Goal: Transaction & Acquisition: Purchase product/service

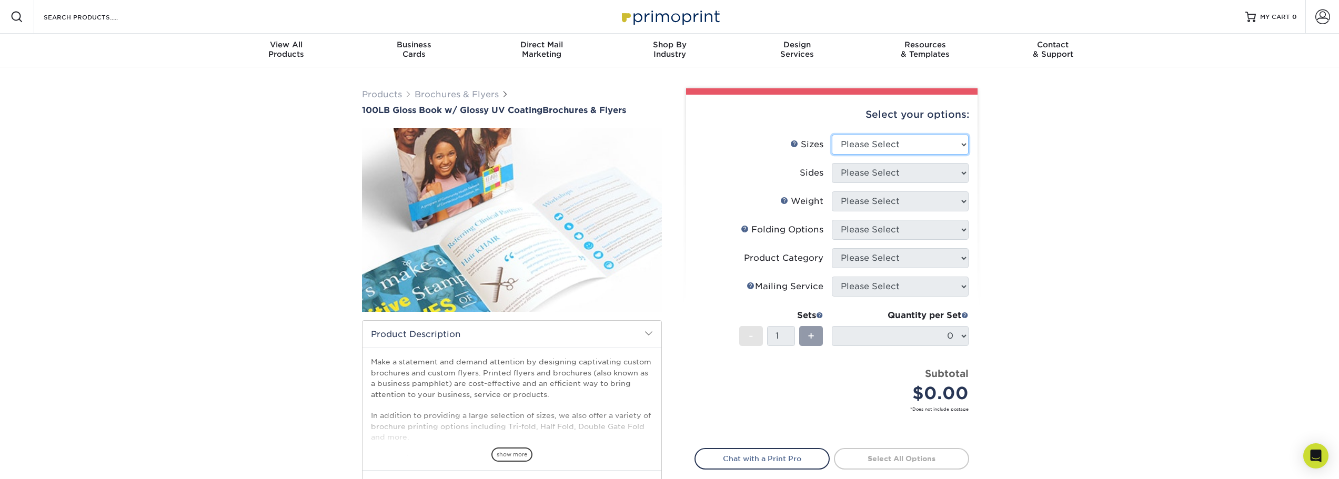
click at [965, 143] on select "Please Select 3.67" x 8.5" 4" x 6" 4" x 8.5" 4" x 9" 4" x 11" 4.25" x 5.5" 4.25…" at bounding box center [900, 145] width 137 height 20
select select "8.50x14.00"
click at [832, 135] on select "Please Select 3.67" x 8.5" 4" x 6" 4" x 8.5" 4" x 9" 4" x 11" 4.25" x 5.5" 4.25…" at bounding box center [900, 145] width 137 height 20
click at [960, 172] on select "Please Select Print Both Sides Print Front Only" at bounding box center [900, 173] width 137 height 20
select select "13abbda7-1d64-4f25-8bb2-c179b224825d"
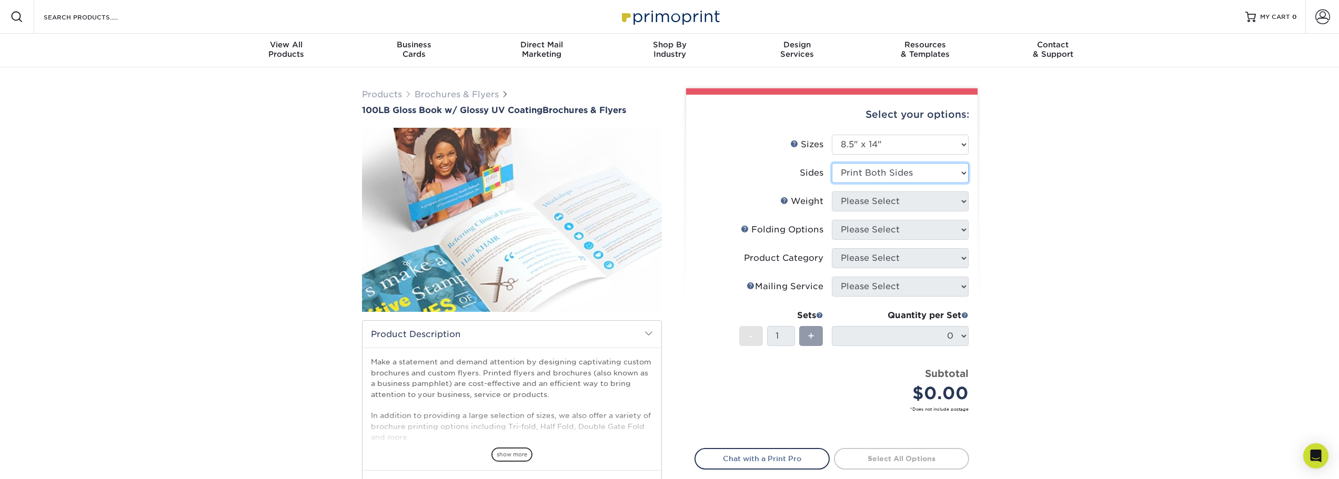
click at [832, 163] on select "Please Select Print Both Sides Print Front Only" at bounding box center [900, 173] width 137 height 20
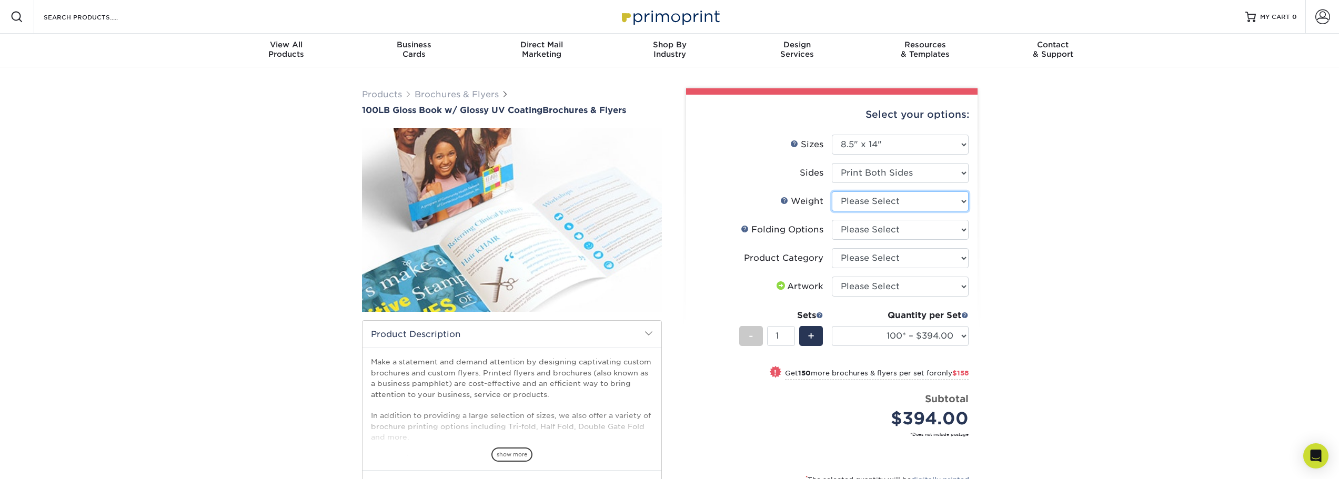
click at [963, 198] on select "Please Select 100LB" at bounding box center [900, 202] width 137 height 20
select select "100LB"
click at [832, 192] on select "Please Select 100LB" at bounding box center [900, 202] width 137 height 20
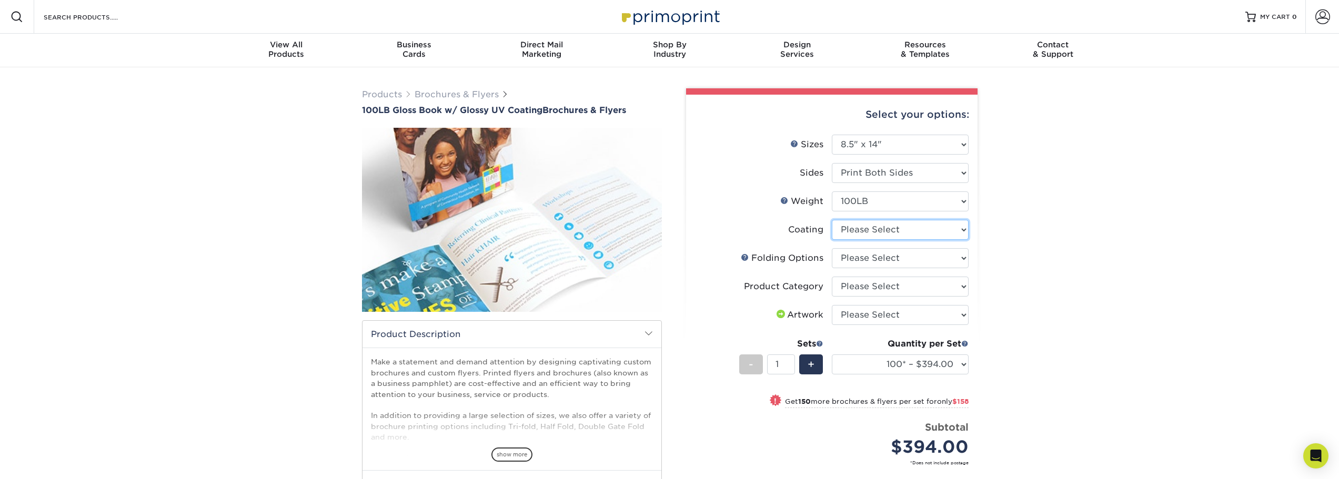
click at [964, 231] on select at bounding box center [900, 230] width 137 height 20
select select "ae367451-b2b8-45df-a344-0f05b6a12993"
click at [832, 220] on select at bounding box center [900, 230] width 137 height 20
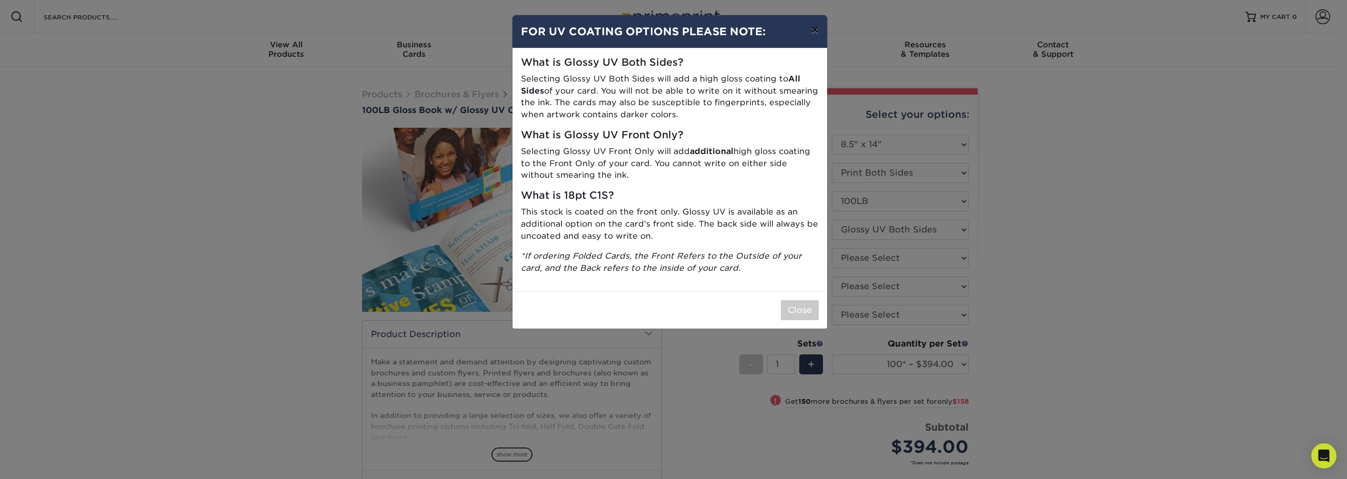
click at [818, 31] on button "×" at bounding box center [815, 29] width 24 height 29
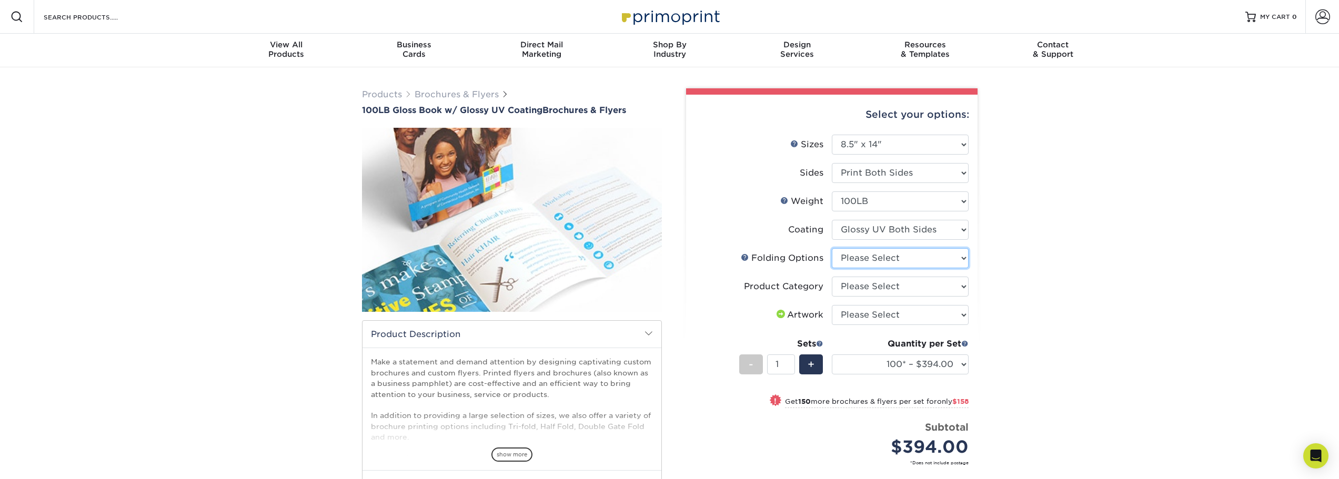
click at [964, 260] on select "Please Select FLAT - No Folding Accordion Fold Roll Fold Tri-Fold / Letter Fold…" at bounding box center [900, 258] width 137 height 20
click at [832, 248] on select "Please Select FLAT - No Folding Accordion Fold Roll Fold Tri-Fold / Letter Fold…" at bounding box center [900, 258] width 137 height 20
click at [966, 289] on select "Please Select Flyers and Brochures" at bounding box center [900, 287] width 137 height 20
click at [1011, 358] on div "Products Brochures & Flyers 100LB Gloss Book w/ Glossy UV Coating Brochures & F…" at bounding box center [669, 356] width 1339 height 578
click at [960, 316] on select "Please Select I will upload files I need a design - $175" at bounding box center [900, 315] width 137 height 20
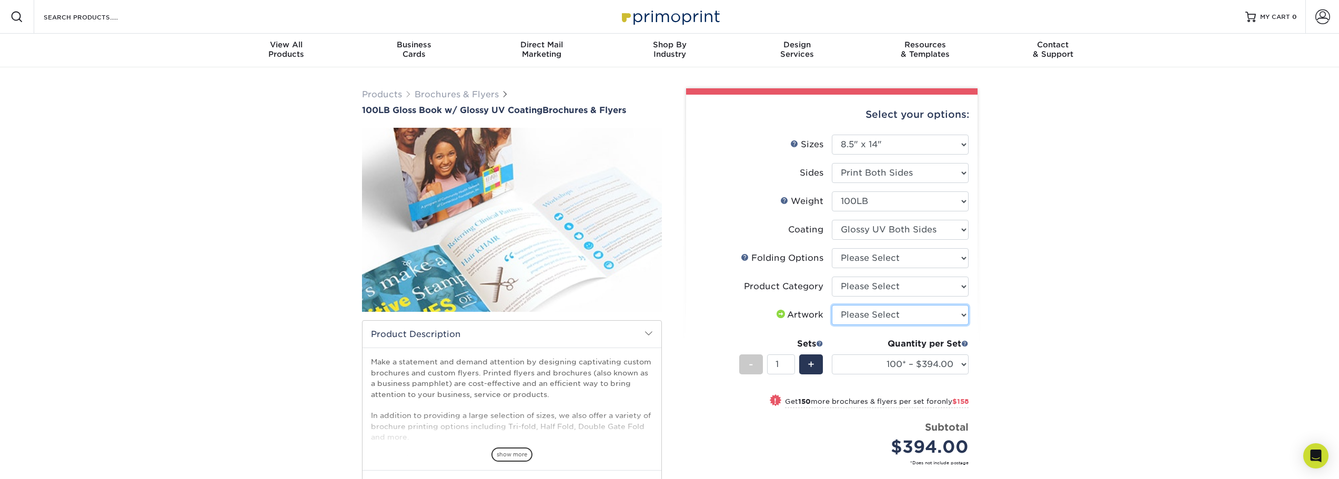
select select "upload"
click at [832, 305] on select "Please Select I will upload files I need a design - $175" at bounding box center [900, 315] width 137 height 20
click at [965, 364] on select "100* – $394.00 250* – $552.00 500 – $594.00 750 – $845.00 1000 – $907.00 1500 –…" at bounding box center [900, 365] width 137 height 20
click at [864, 449] on div "$394.00" at bounding box center [904, 447] width 129 height 25
click at [962, 362] on select "100* – $394.00 250* – $552.00 500 – $594.00 750 – $845.00 1000 – $907.00 1500 –…" at bounding box center [900, 365] width 137 height 20
